Goal: Task Accomplishment & Management: Complete application form

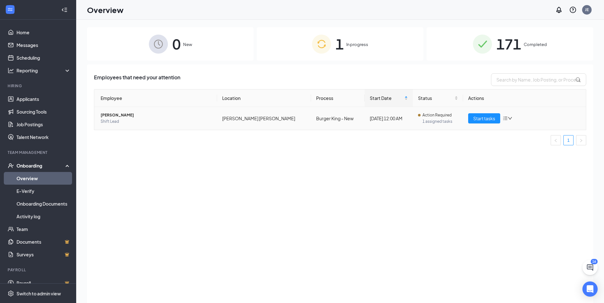
click at [413, 121] on td "Action Required 1 assigned tasks" at bounding box center [438, 118] width 50 height 23
click at [485, 118] on span "Start tasks" at bounding box center [485, 118] width 22 height 7
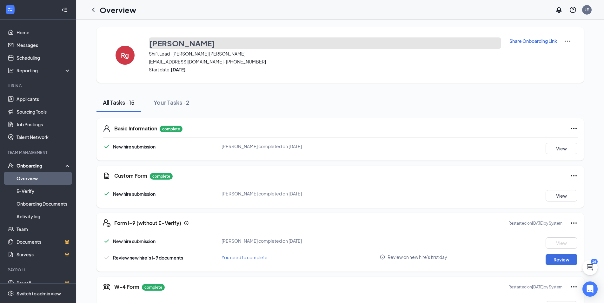
click at [167, 45] on h3 "[PERSON_NAME]" at bounding box center [182, 43] width 66 height 11
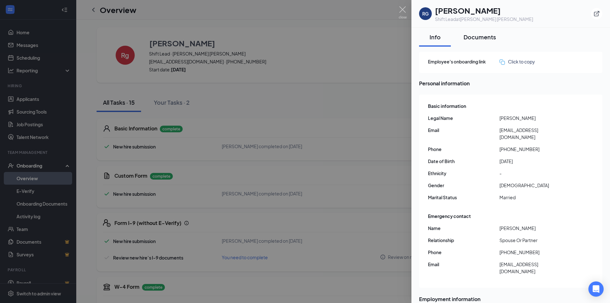
click at [473, 35] on div "Documents" at bounding box center [479, 37] width 32 height 8
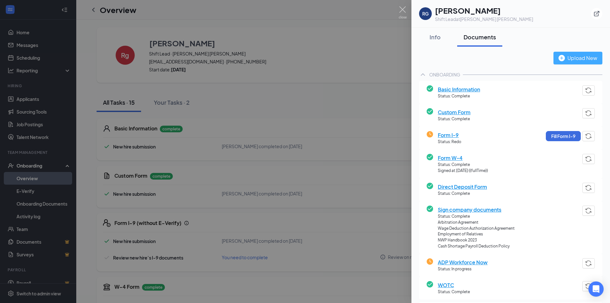
click at [591, 58] on div "Upload New" at bounding box center [577, 58] width 39 height 8
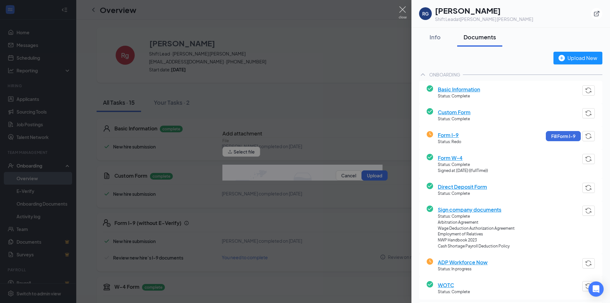
click at [347, 169] on div at bounding box center [305, 151] width 610 height 303
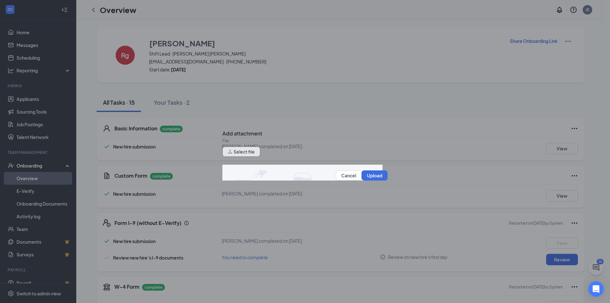
click at [232, 153] on icon "upload" at bounding box center [230, 152] width 4 height 4
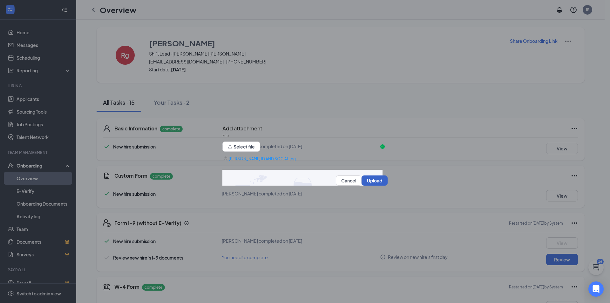
click at [365, 180] on button "Upload" at bounding box center [374, 181] width 26 height 10
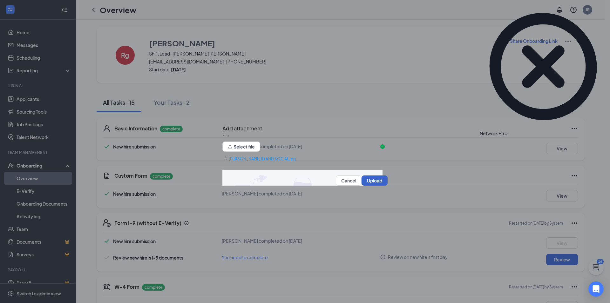
click at [365, 180] on button "Upload" at bounding box center [374, 181] width 26 height 10
click at [514, 132] on icon "Cross" at bounding box center [513, 134] width 4 height 4
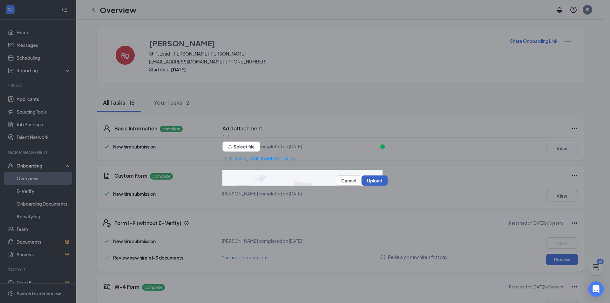
click at [367, 181] on button "Upload" at bounding box center [374, 181] width 26 height 10
click at [336, 181] on button "Cancel" at bounding box center [349, 181] width 26 height 10
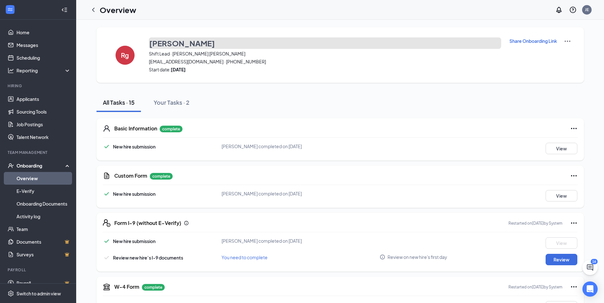
click at [195, 41] on h3 "[PERSON_NAME]" at bounding box center [182, 43] width 66 height 11
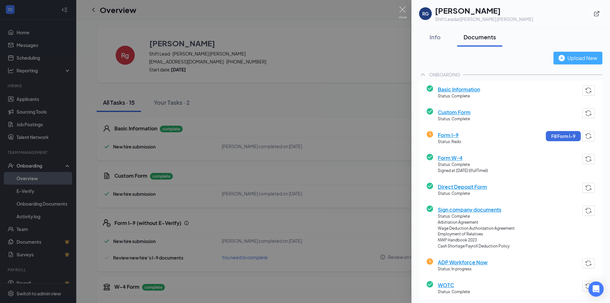
click at [584, 58] on div "Upload New" at bounding box center [577, 58] width 39 height 8
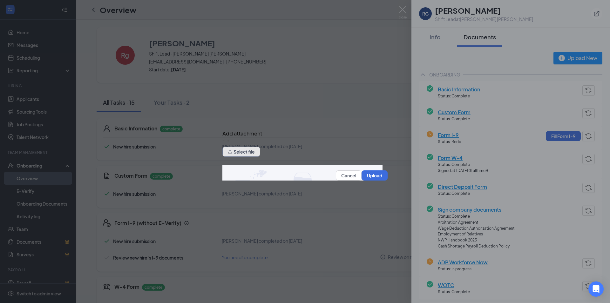
click at [252, 148] on button "Select file" at bounding box center [241, 152] width 38 height 10
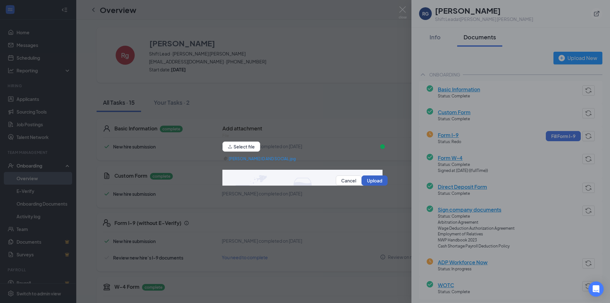
click at [368, 180] on button "Upload" at bounding box center [374, 181] width 26 height 10
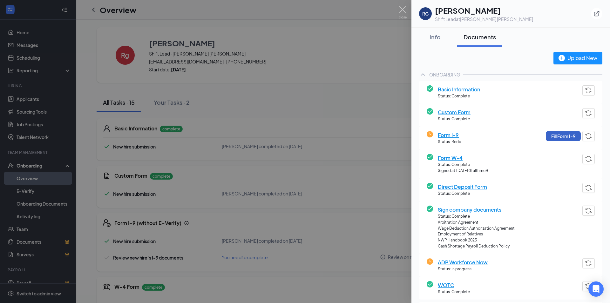
click at [561, 138] on button "Fill Form I-9" at bounding box center [563, 136] width 35 height 10
click at [566, 139] on button "Fill Form I-9" at bounding box center [563, 136] width 35 height 10
click at [588, 134] on button "button" at bounding box center [588, 136] width 12 height 10
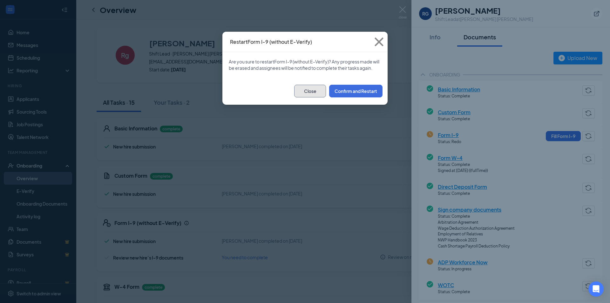
click at [302, 94] on button "Close" at bounding box center [310, 91] width 32 height 13
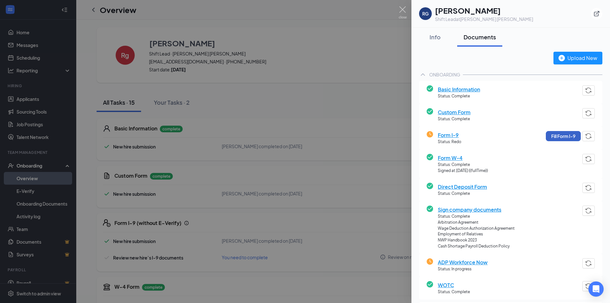
click at [551, 136] on button "Fill Form I-9" at bounding box center [563, 136] width 35 height 10
click at [411, 9] on div at bounding box center [305, 151] width 610 height 303
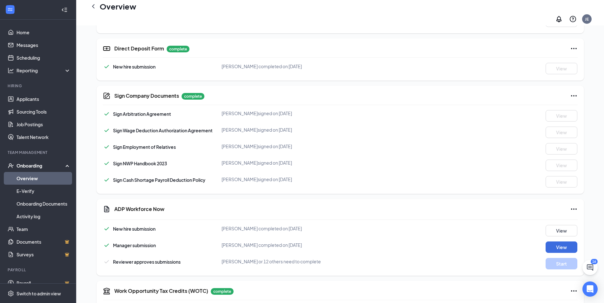
scroll to position [329, 0]
